Goal: Browse casually

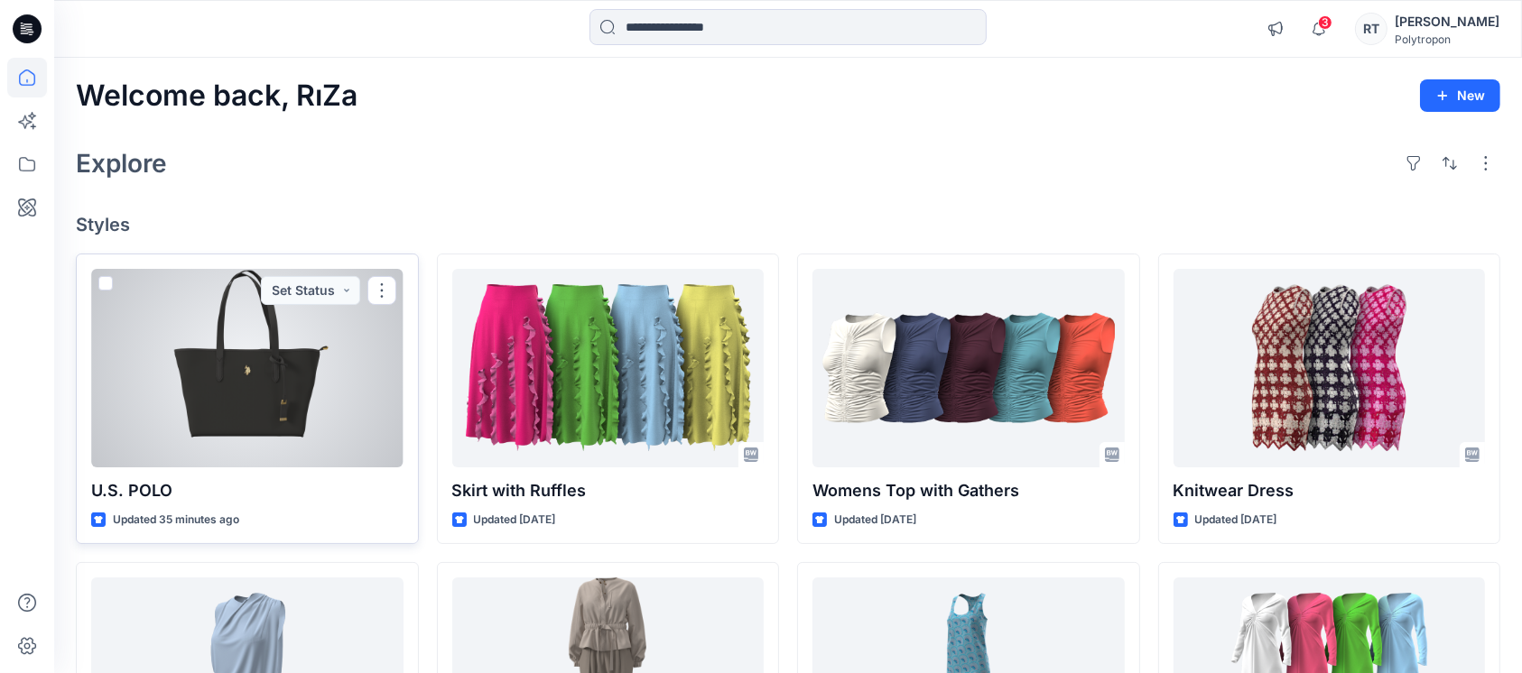
click at [305, 344] on div at bounding box center [247, 368] width 312 height 199
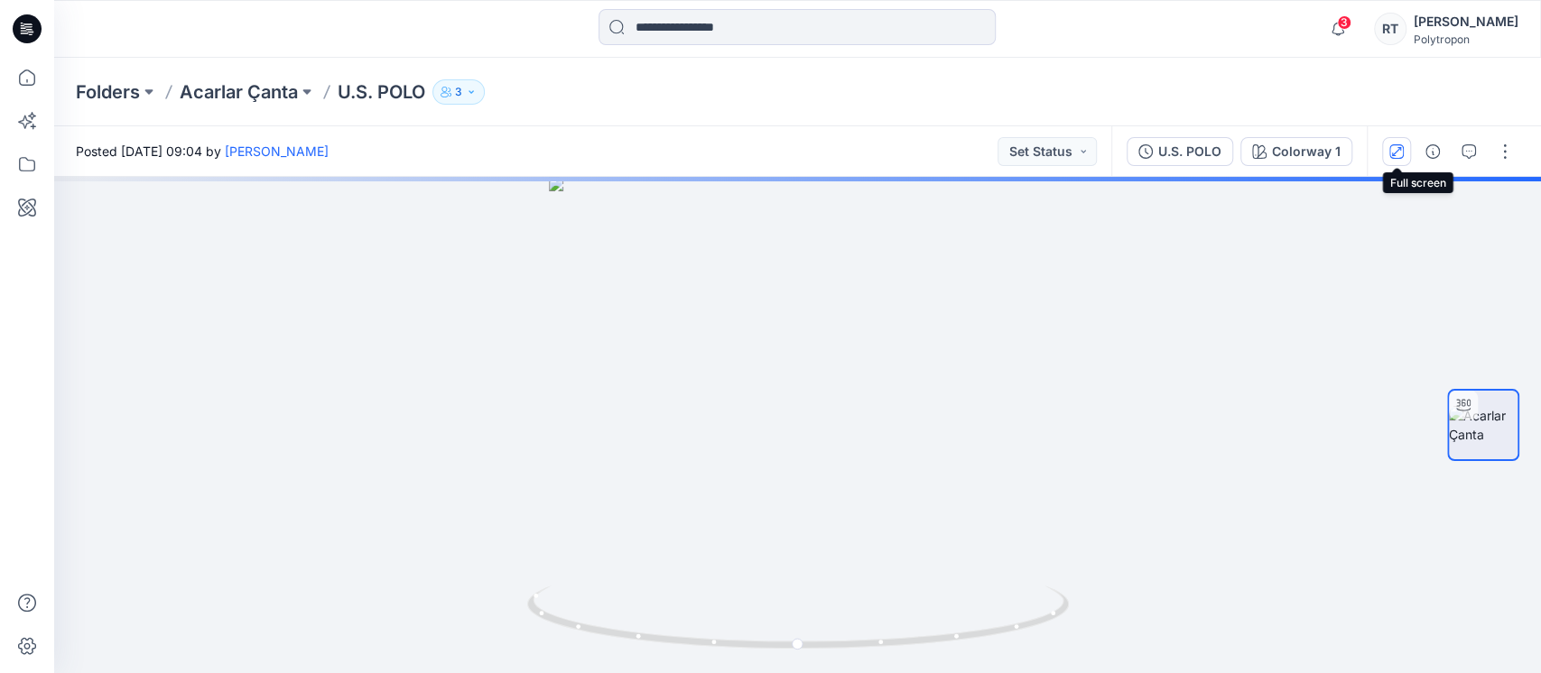
click at [1402, 155] on icon "button" at bounding box center [1396, 151] width 14 height 14
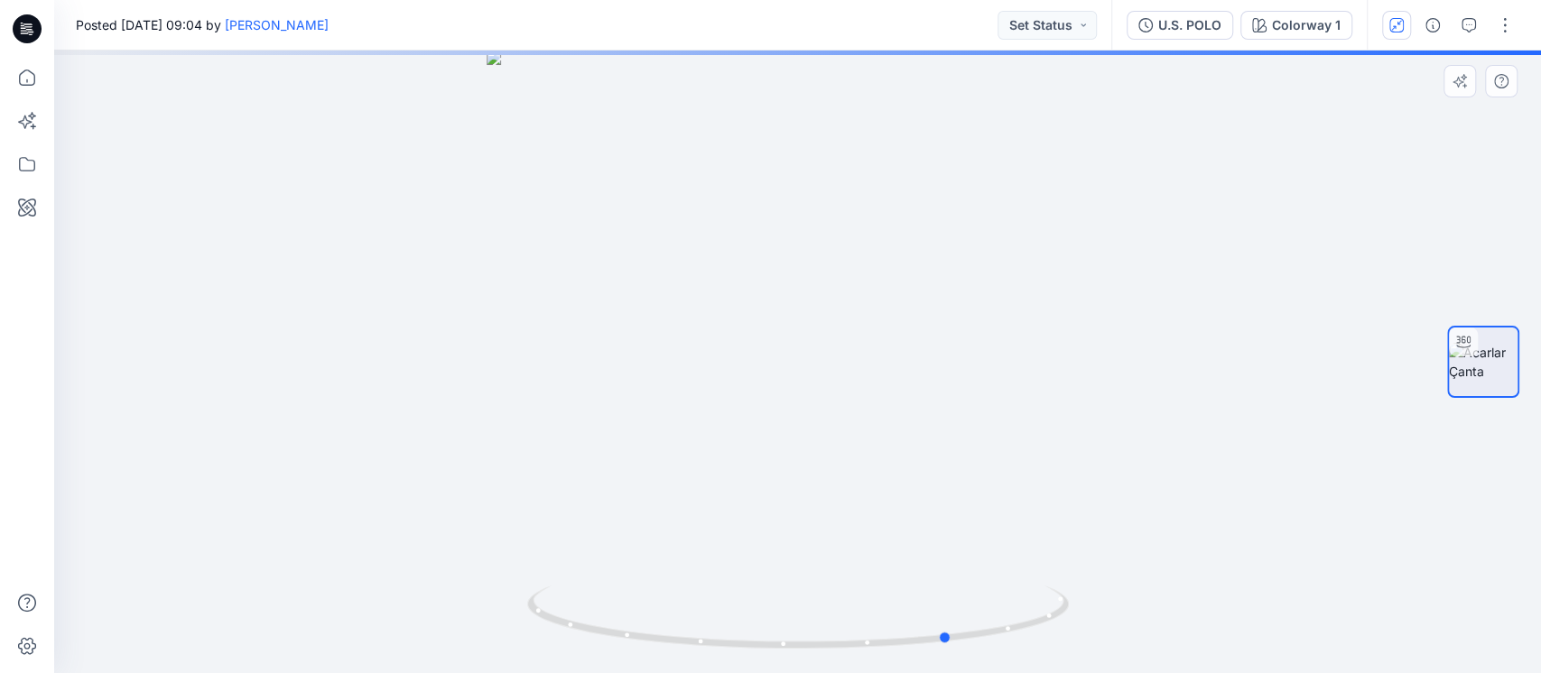
drag, startPoint x: 1040, startPoint y: 425, endPoint x: 651, endPoint y: 467, distance: 391.2
click at [651, 467] on div at bounding box center [797, 362] width 1486 height 623
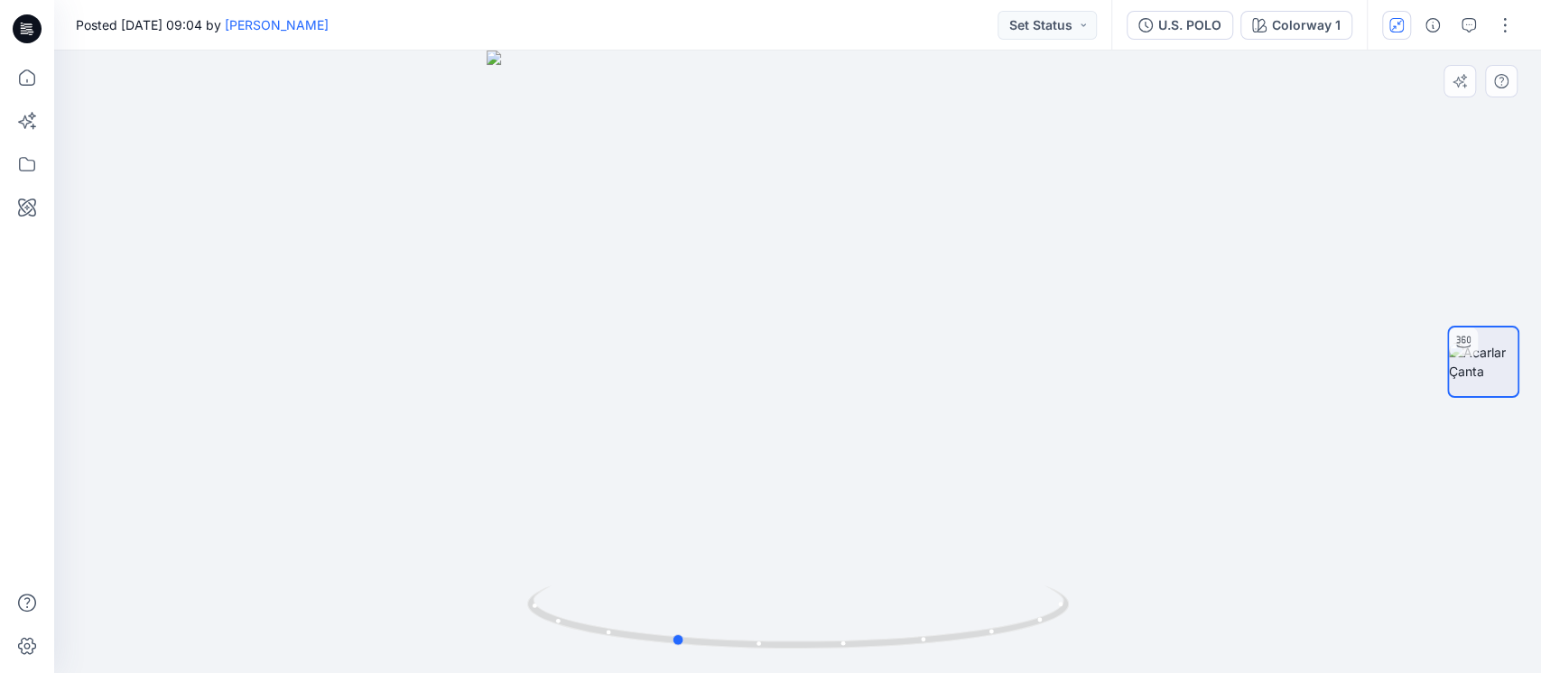
drag, startPoint x: 588, startPoint y: 507, endPoint x: 311, endPoint y: 498, distance: 276.3
click at [311, 498] on div at bounding box center [797, 362] width 1486 height 623
drag, startPoint x: 680, startPoint y: 523, endPoint x: 980, endPoint y: 522, distance: 299.6
click at [980, 522] on div at bounding box center [797, 362] width 1486 height 623
drag, startPoint x: 972, startPoint y: 485, endPoint x: 791, endPoint y: 513, distance: 182.7
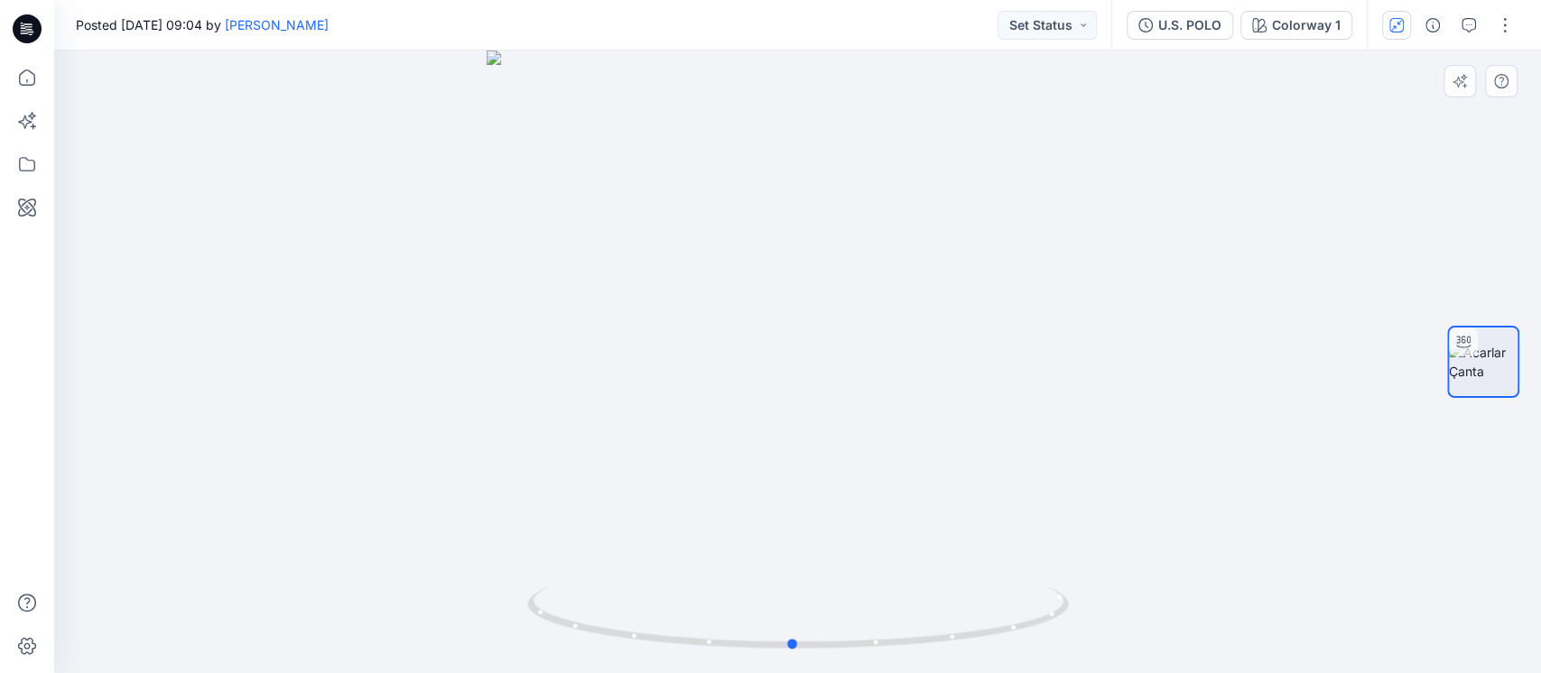
click at [791, 513] on div at bounding box center [797, 362] width 1486 height 623
drag, startPoint x: 986, startPoint y: 465, endPoint x: 805, endPoint y: 283, distance: 255.9
drag, startPoint x: 874, startPoint y: 384, endPoint x: 855, endPoint y: 274, distance: 111.7
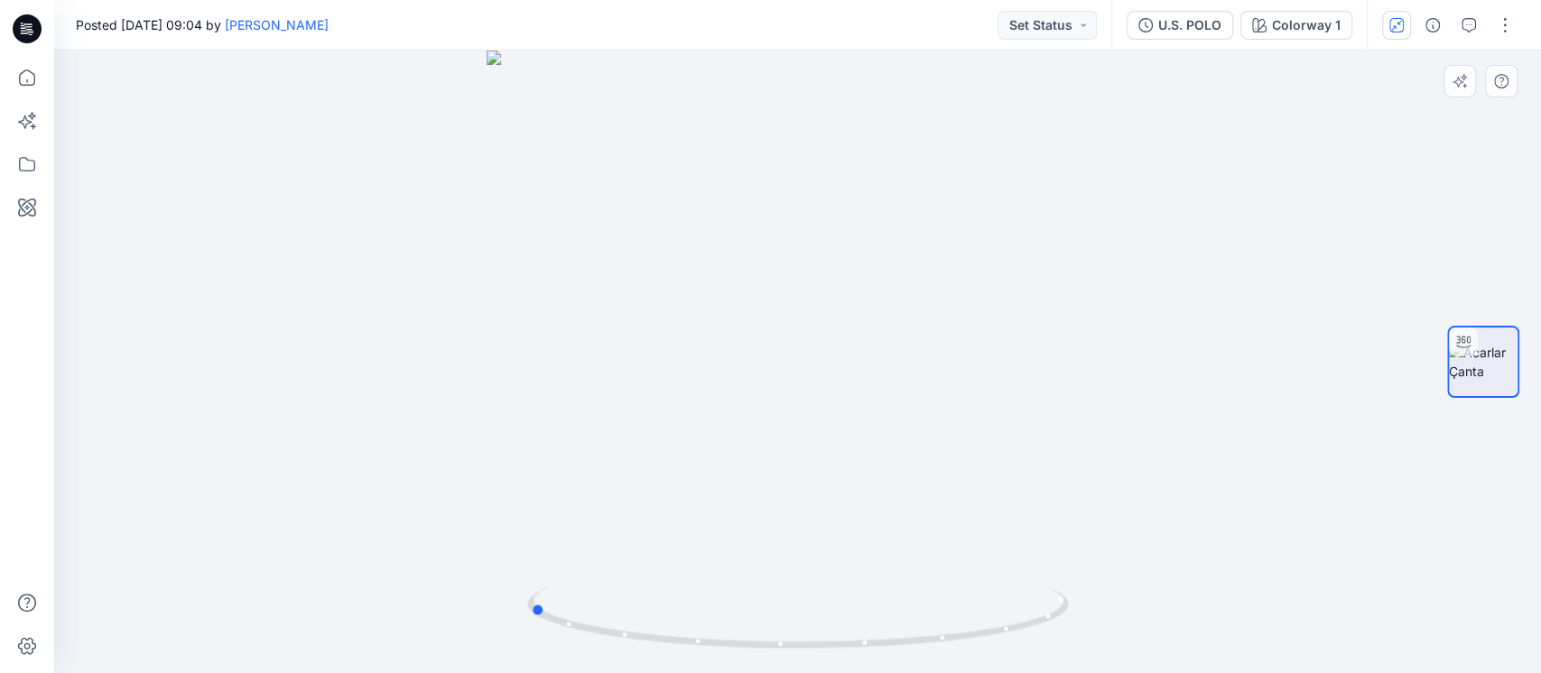
drag, startPoint x: 882, startPoint y: 451, endPoint x: 618, endPoint y: 449, distance: 263.5
click at [618, 449] on div at bounding box center [797, 362] width 1486 height 623
drag, startPoint x: 678, startPoint y: 355, endPoint x: 760, endPoint y: 611, distance: 269.1
click at [760, 611] on div at bounding box center [797, 362] width 1486 height 623
drag, startPoint x: 602, startPoint y: 300, endPoint x: 941, endPoint y: 597, distance: 451.5
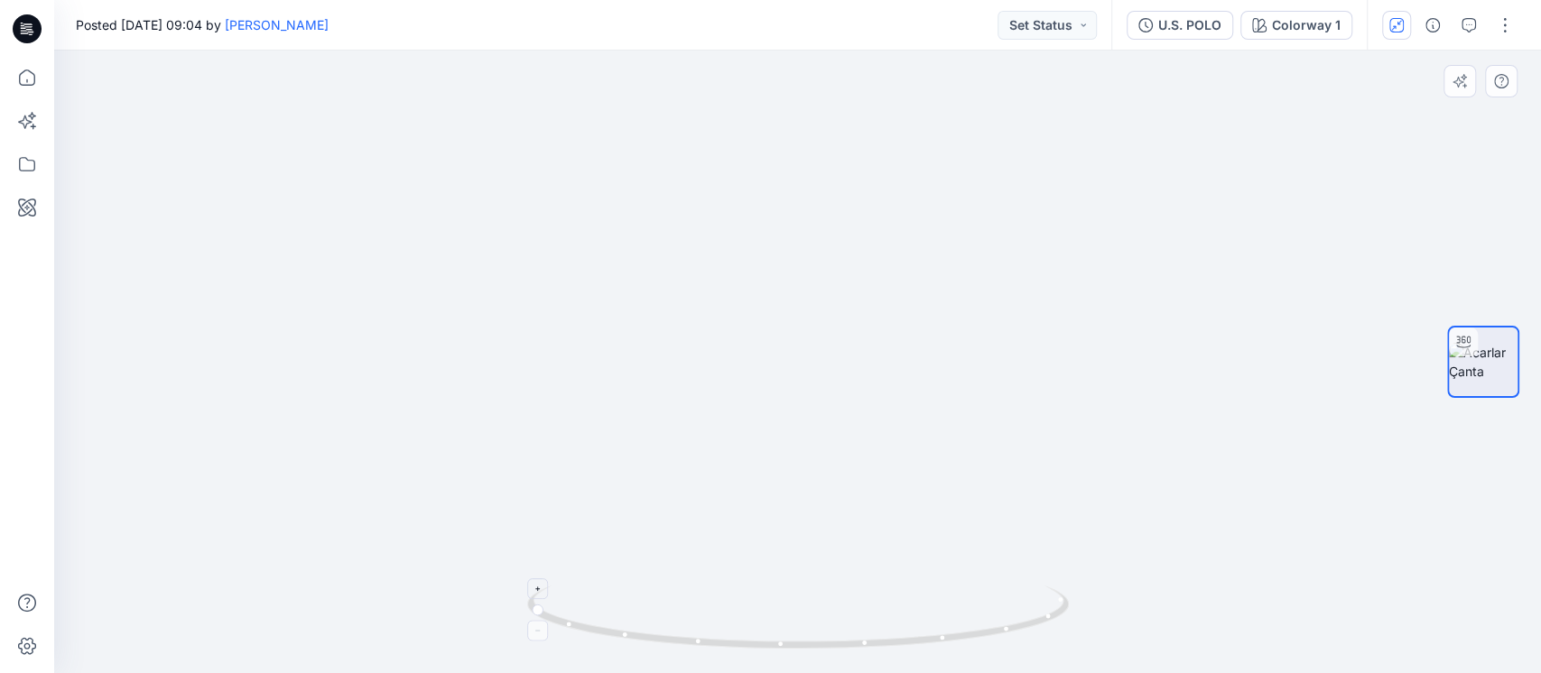
click at [941, 597] on div at bounding box center [797, 362] width 1486 height 623
drag, startPoint x: 961, startPoint y: 513, endPoint x: 946, endPoint y: 439, distance: 75.6
click at [946, 439] on div at bounding box center [797, 362] width 1486 height 623
drag, startPoint x: 915, startPoint y: 547, endPoint x: 623, endPoint y: 548, distance: 292.4
click at [623, 548] on div at bounding box center [797, 362] width 1486 height 623
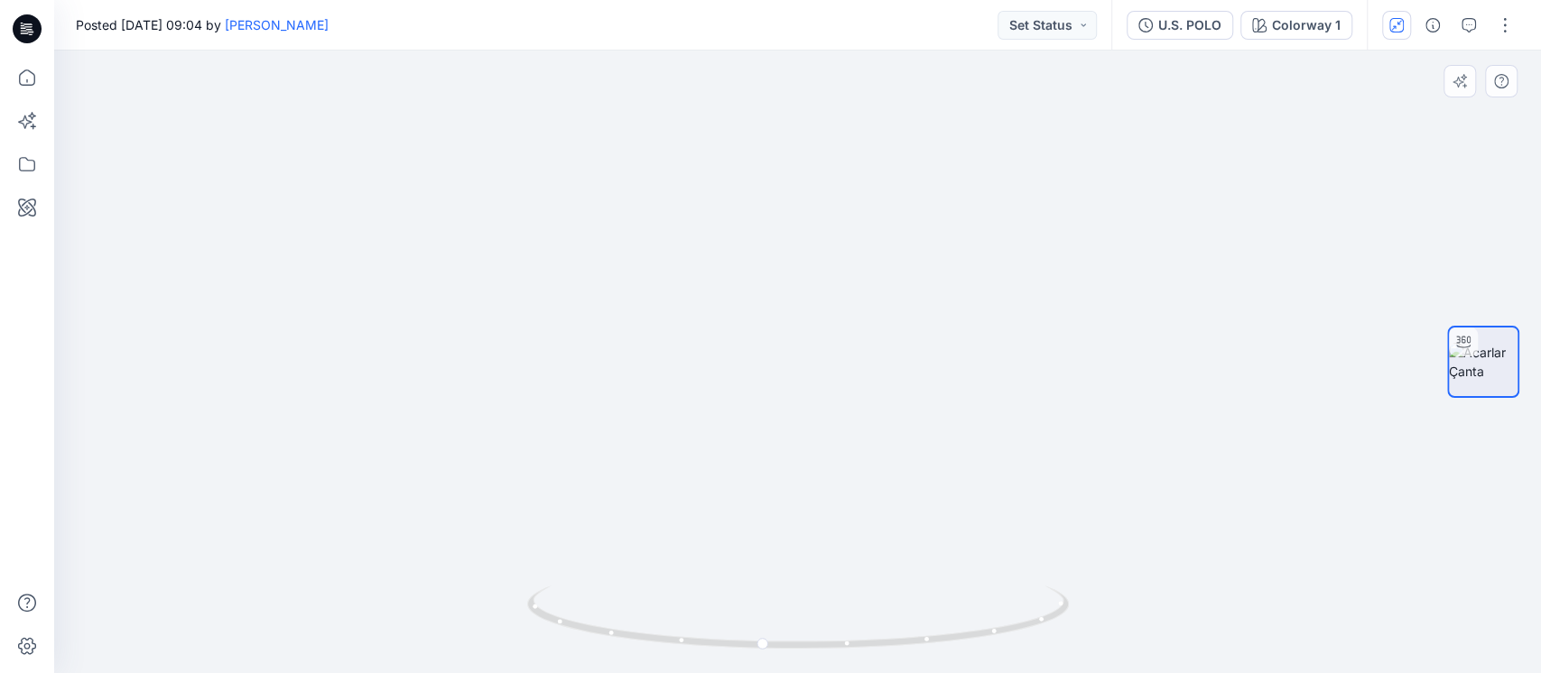
drag, startPoint x: 965, startPoint y: 437, endPoint x: 782, endPoint y: 98, distance: 384.8
drag, startPoint x: 590, startPoint y: 476, endPoint x: 952, endPoint y: 440, distance: 363.7
drag, startPoint x: 943, startPoint y: 550, endPoint x: 1418, endPoint y: 558, distance: 474.8
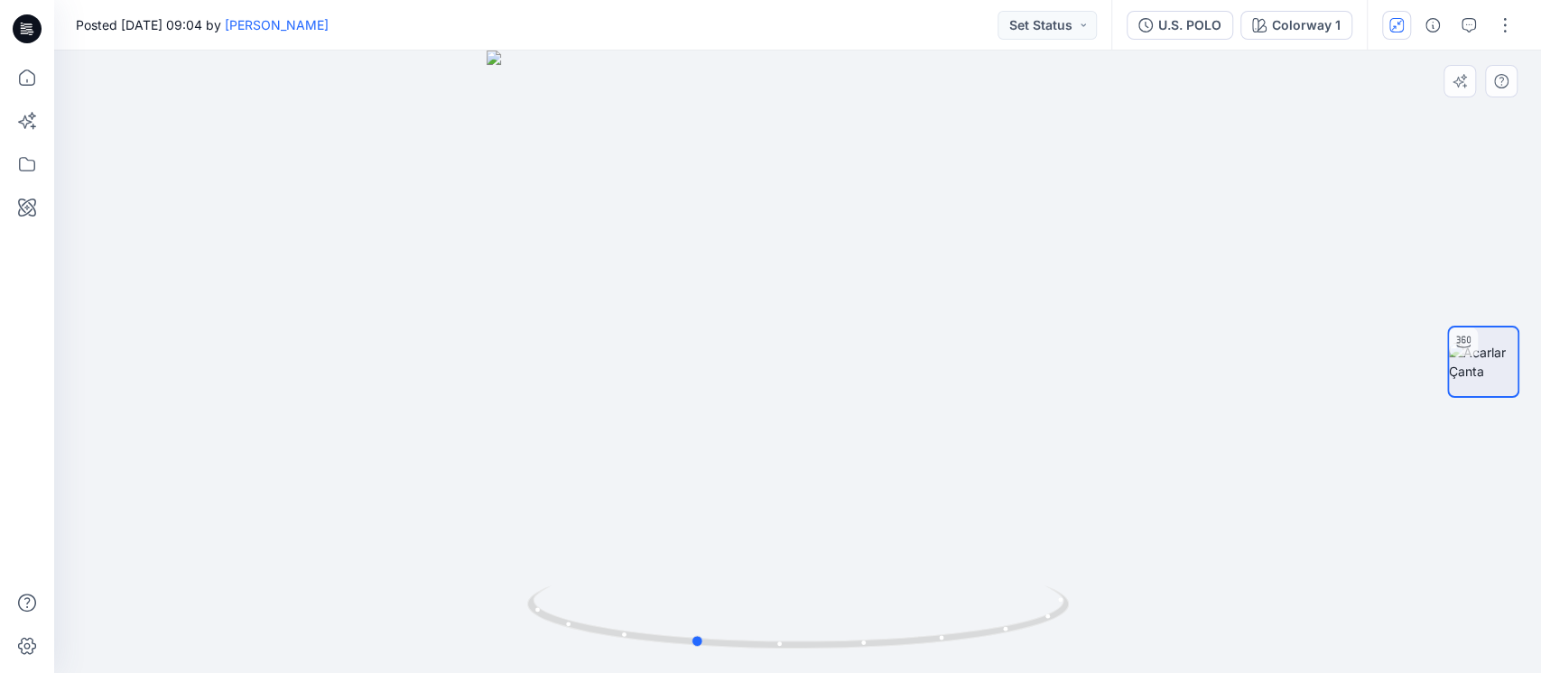
click at [1418, 558] on div at bounding box center [797, 362] width 1486 height 623
drag, startPoint x: 804, startPoint y: 375, endPoint x: 536, endPoint y: 408, distance: 270.1
click at [536, 408] on div at bounding box center [797, 362] width 1486 height 623
drag, startPoint x: 809, startPoint y: 552, endPoint x: 840, endPoint y: 320, distance: 234.1
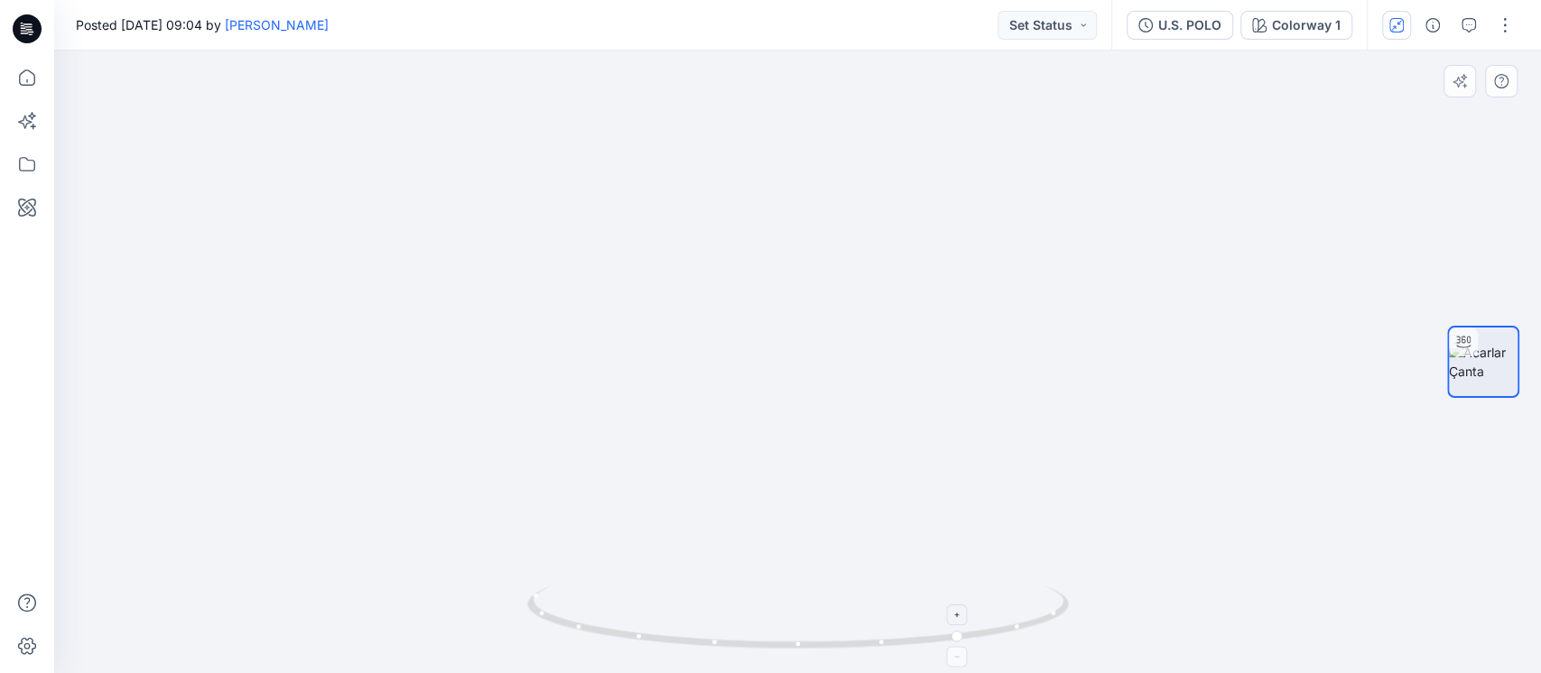
drag, startPoint x: 914, startPoint y: 170, endPoint x: 644, endPoint y: 599, distance: 507.3
click at [644, 598] on div at bounding box center [797, 362] width 1486 height 623
drag, startPoint x: 992, startPoint y: 570, endPoint x: 701, endPoint y: 552, distance: 291.2
click at [701, 552] on img at bounding box center [796, 37] width 1375 height 1273
drag, startPoint x: 881, startPoint y: 581, endPoint x: 718, endPoint y: 541, distance: 167.2
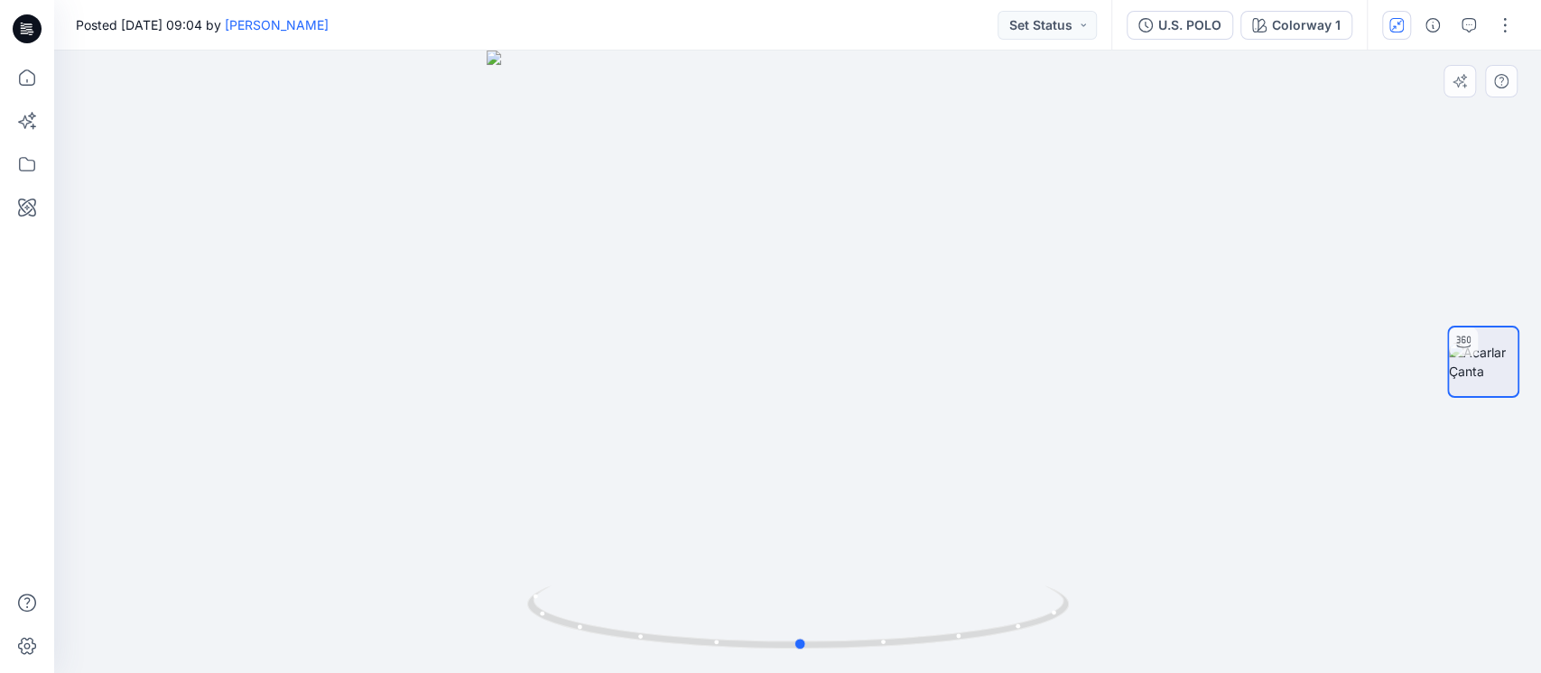
click at [718, 541] on div at bounding box center [797, 362] width 1486 height 623
drag, startPoint x: 800, startPoint y: 300, endPoint x: 782, endPoint y: 580, distance: 281.2
click at [1319, 23] on div "Colorway 1" at bounding box center [1306, 25] width 69 height 20
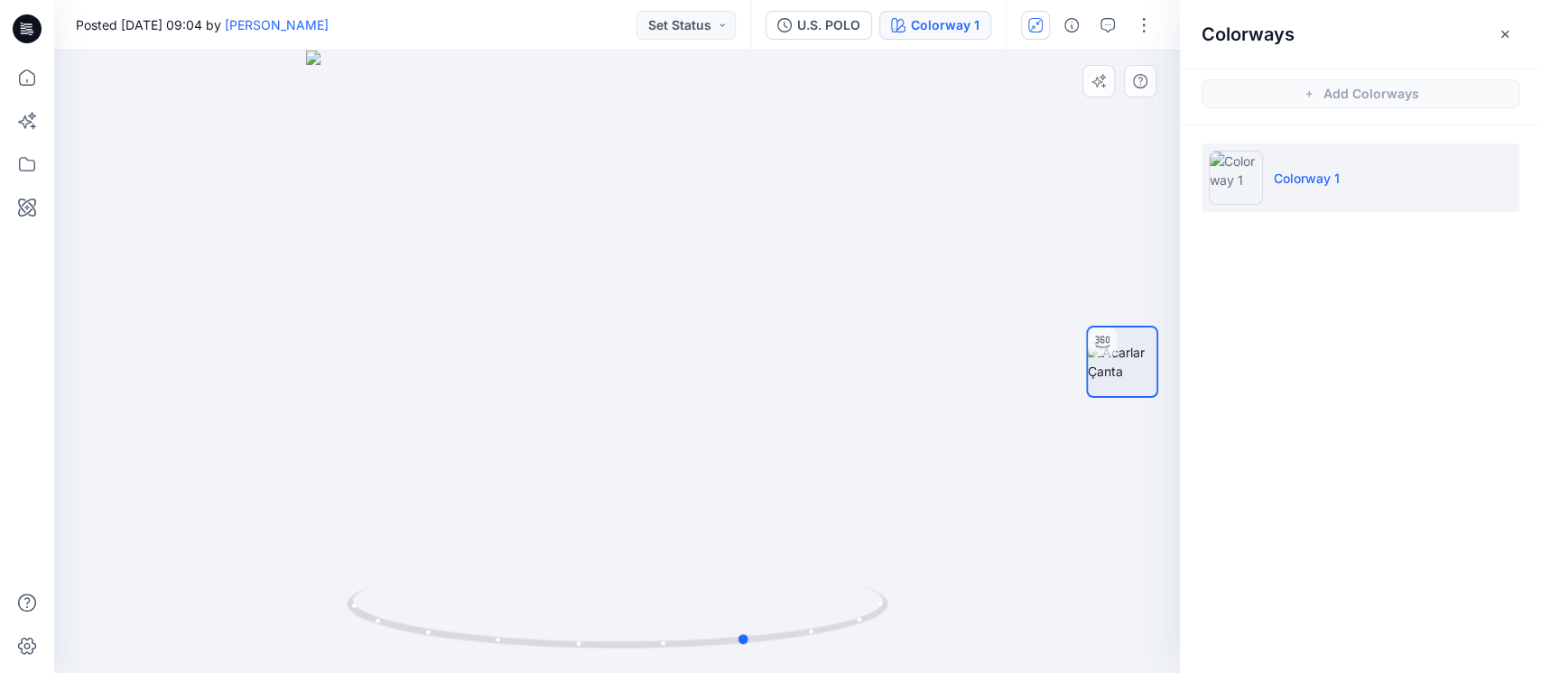
drag, startPoint x: 780, startPoint y: 447, endPoint x: 909, endPoint y: 480, distance: 133.3
click at [909, 480] on div at bounding box center [616, 362] width 1125 height 623
drag, startPoint x: 807, startPoint y: 307, endPoint x: 653, endPoint y: 134, distance: 230.8
drag, startPoint x: 528, startPoint y: 197, endPoint x: 645, endPoint y: 605, distance: 424.5
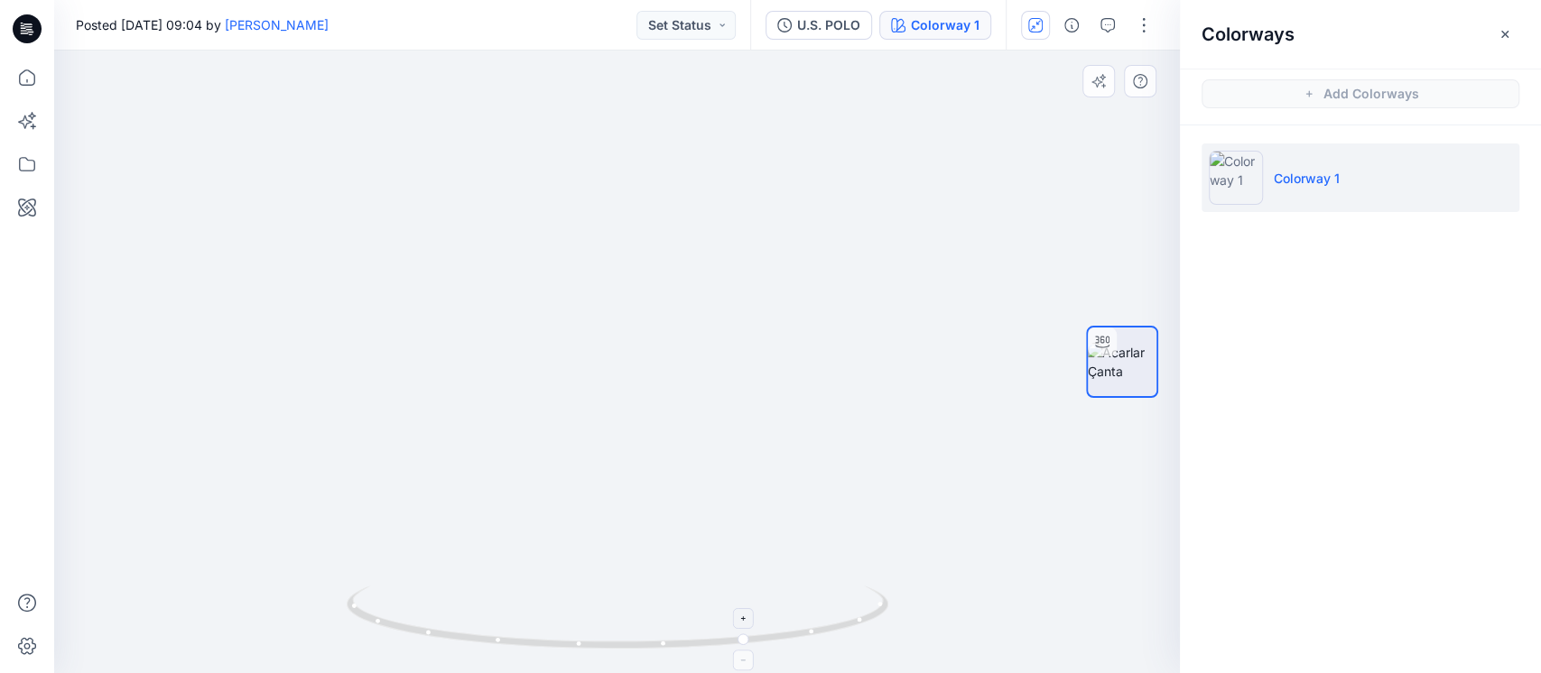
click at [645, 614] on div at bounding box center [616, 362] width 1125 height 623
drag, startPoint x: 562, startPoint y: 193, endPoint x: 607, endPoint y: 473, distance: 283.4
click at [620, 672] on html "3 Notifications [PERSON_NAME] has invited you to the Folder Acarlar Çanta 36 mi…" at bounding box center [770, 336] width 1541 height 673
drag, startPoint x: 585, startPoint y: 295, endPoint x: 585, endPoint y: 494, distance: 198.5
click at [578, 505] on img at bounding box center [785, 362] width 2128 height 623
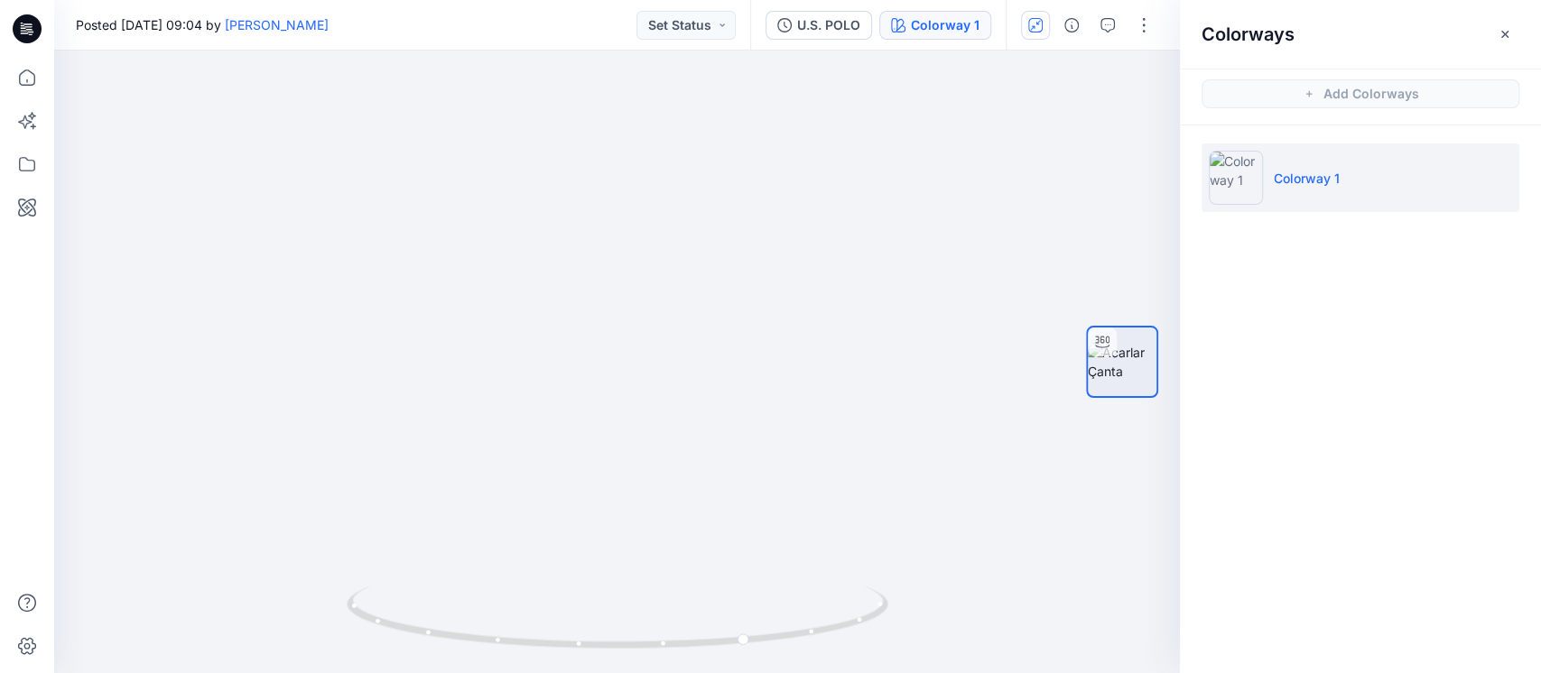
drag, startPoint x: 782, startPoint y: 487, endPoint x: 791, endPoint y: -146, distance: 633.6
click at [791, 0] on html "3 Notifications [PERSON_NAME] has invited you to the Folder Acarlar Çanta 36 mi…" at bounding box center [770, 336] width 1541 height 673
drag, startPoint x: 713, startPoint y: 281, endPoint x: 724, endPoint y: 28, distance: 252.9
click at [724, 28] on div "Posted [DATE] 09:04 by [PERSON_NAME] Set Status U.S. POLO Colorway 1 Colorway 1…" at bounding box center [797, 336] width 1486 height 673
drag, startPoint x: 1004, startPoint y: 532, endPoint x: 486, endPoint y: 538, distance: 519.0
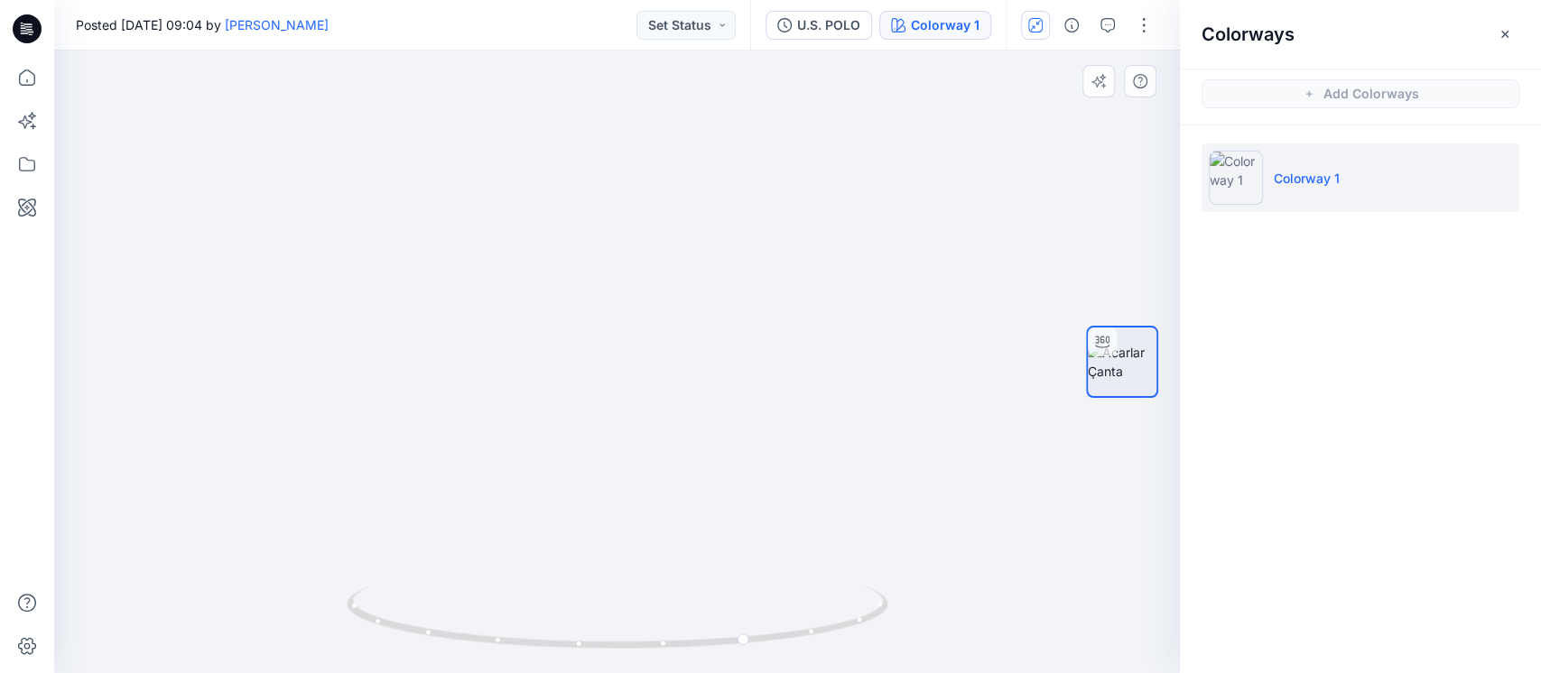
click at [495, 540] on img at bounding box center [617, 256] width 874 height 838
drag, startPoint x: 682, startPoint y: 560, endPoint x: 229, endPoint y: 472, distance: 461.4
click at [8, 506] on div "3 Notifications [PERSON_NAME] has invited you to the Folder Acarlar Çanta 36 mi…" at bounding box center [770, 336] width 1541 height 673
drag, startPoint x: 1060, startPoint y: 221, endPoint x: 606, endPoint y: 514, distance: 540.0
click at [606, 514] on img at bounding box center [366, 70] width 1626 height 1207
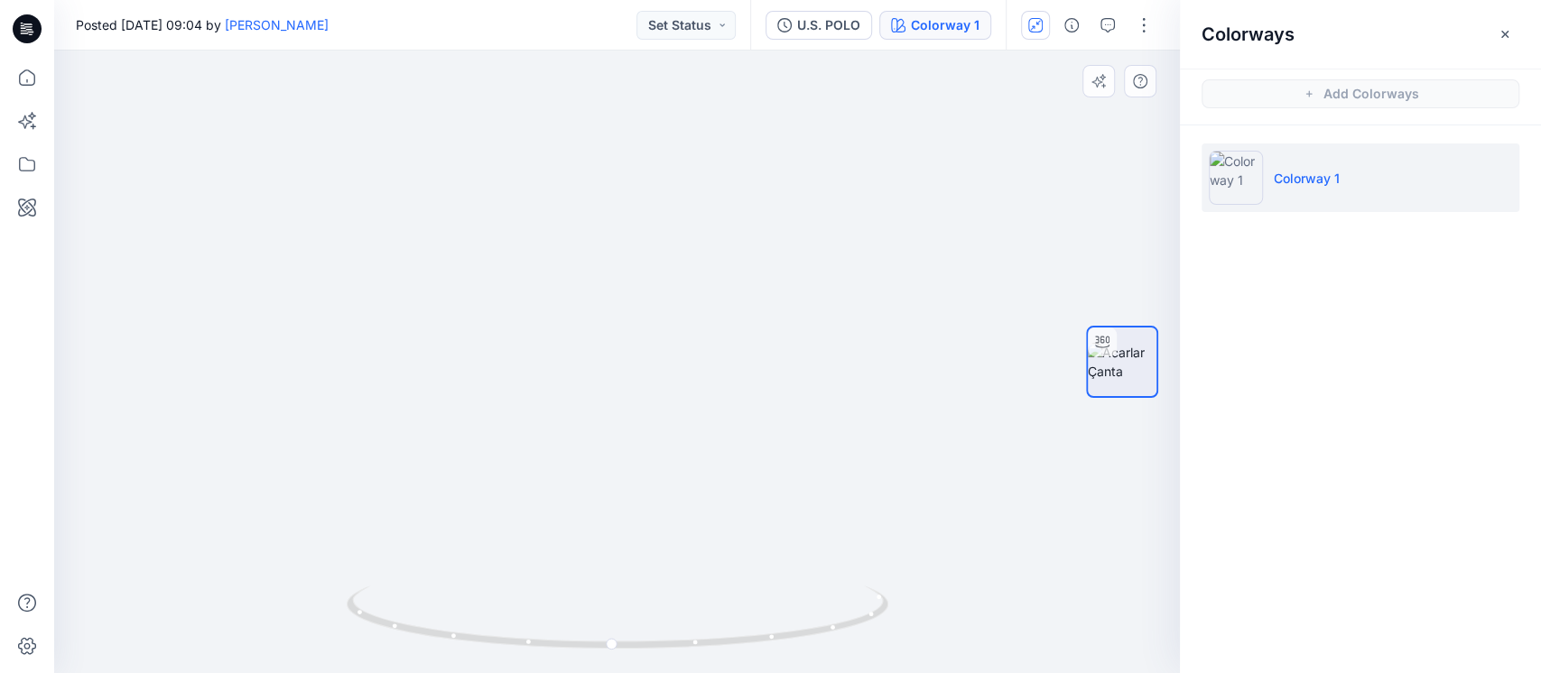
drag, startPoint x: 772, startPoint y: 176, endPoint x: 686, endPoint y: 458, distance: 294.3
drag, startPoint x: 810, startPoint y: 603, endPoint x: 605, endPoint y: 565, distance: 208.3
click at [605, 565] on div at bounding box center [616, 362] width 1125 height 623
drag, startPoint x: 152, startPoint y: 284, endPoint x: 743, endPoint y: 452, distance: 614.5
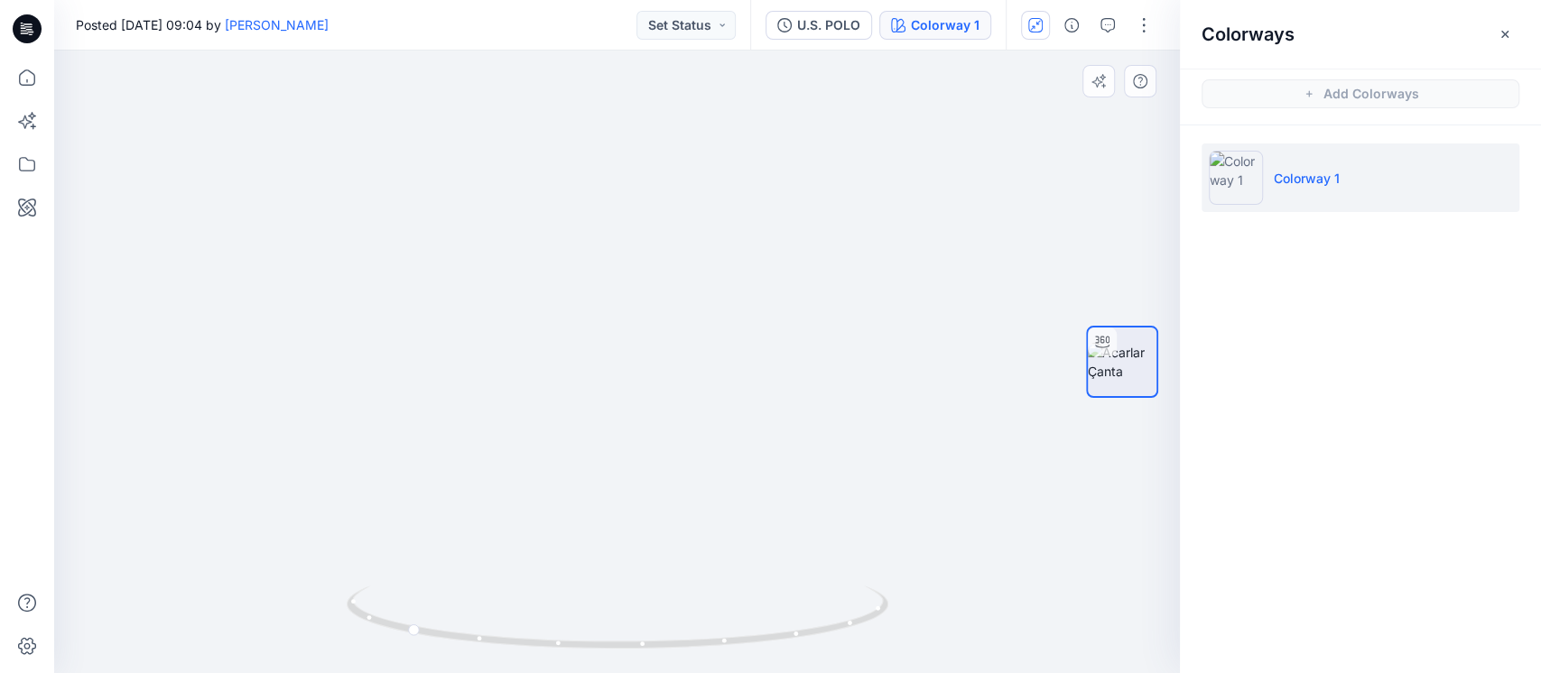
click at [757, 455] on img at bounding box center [1139, 36] width 2379 height 1273
click at [1504, 27] on icon "button" at bounding box center [1504, 34] width 14 height 14
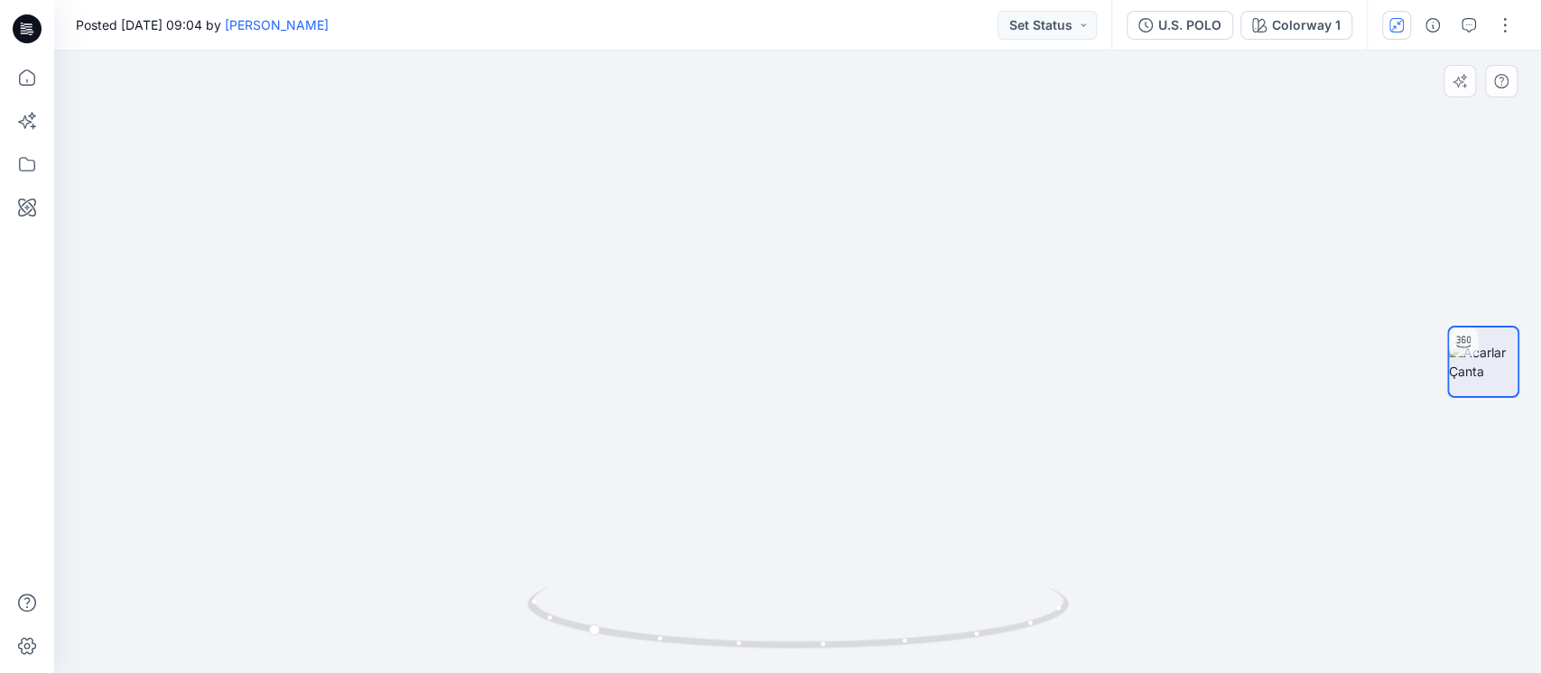
drag, startPoint x: 657, startPoint y: 511, endPoint x: 664, endPoint y: 208, distance: 303.3
click at [664, 208] on img at bounding box center [804, 25] width 1626 height 1295
drag, startPoint x: 621, startPoint y: 565, endPoint x: 816, endPoint y: 528, distance: 198.4
click at [745, 572] on div at bounding box center [797, 362] width 1486 height 623
drag, startPoint x: 1019, startPoint y: 285, endPoint x: 823, endPoint y: 455, distance: 259.1
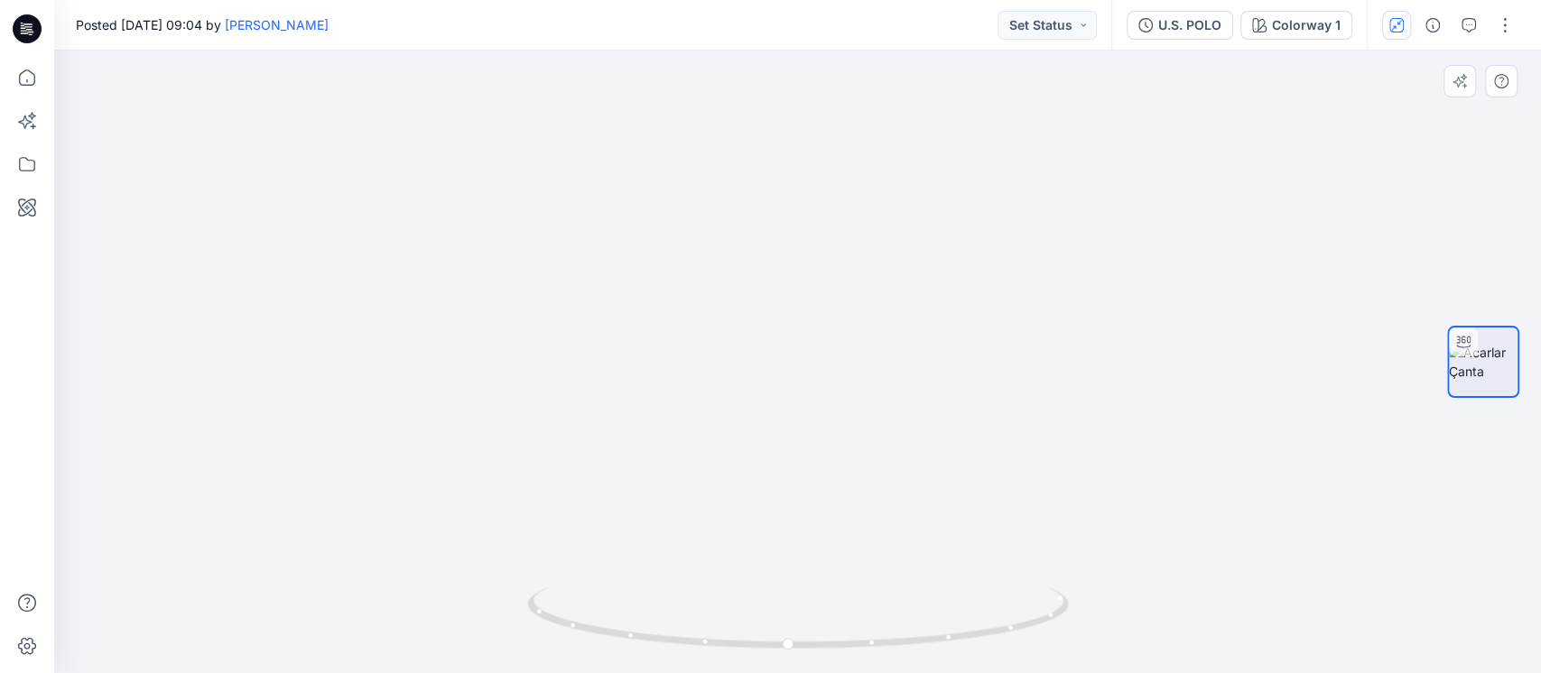
drag, startPoint x: 931, startPoint y: 261, endPoint x: 922, endPoint y: 442, distance: 181.6
drag, startPoint x: 1061, startPoint y: 516, endPoint x: 889, endPoint y: 535, distance: 173.4
click at [889, 535] on div at bounding box center [797, 362] width 1486 height 623
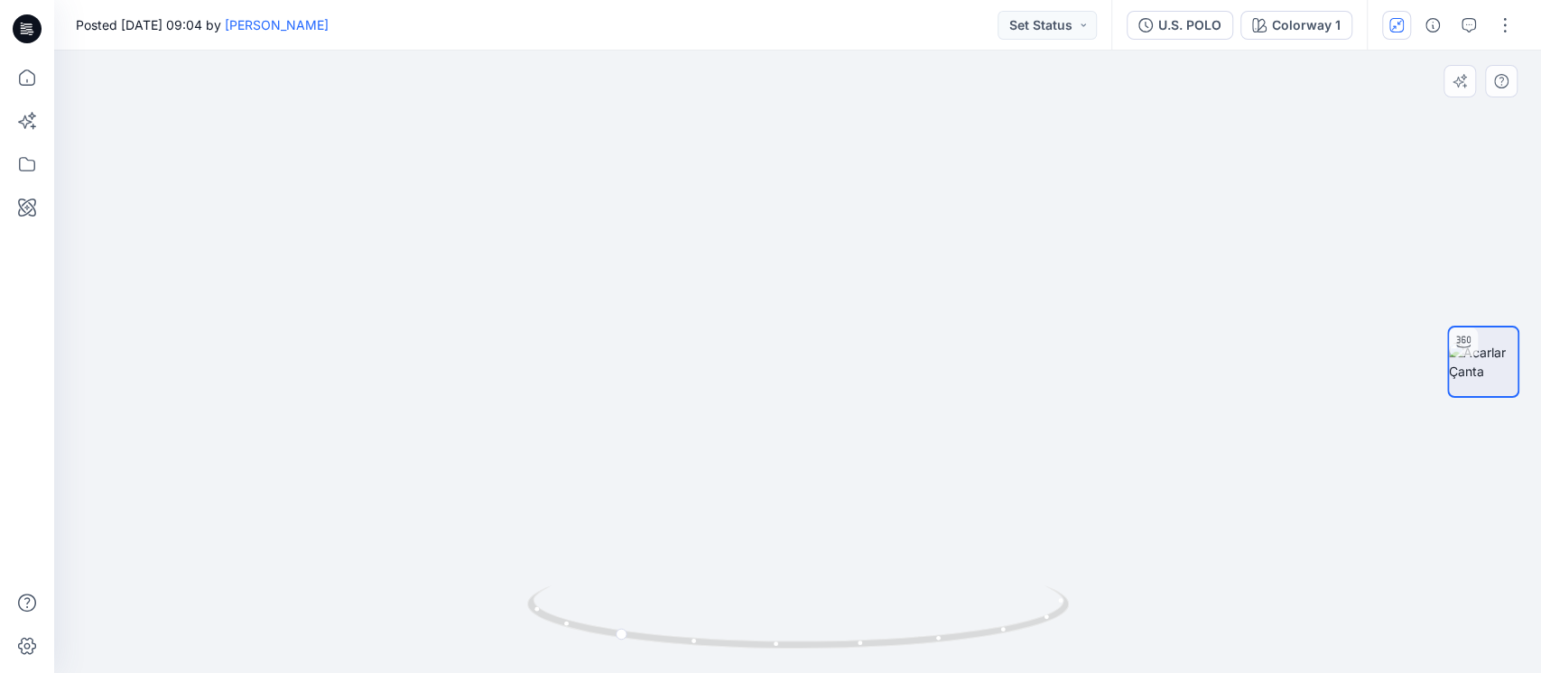
drag, startPoint x: 349, startPoint y: 310, endPoint x: 662, endPoint y: 384, distance: 321.8
click at [662, 384] on img at bounding box center [867, 154] width 1626 height 1040
